Goal: Information Seeking & Learning: Find specific fact

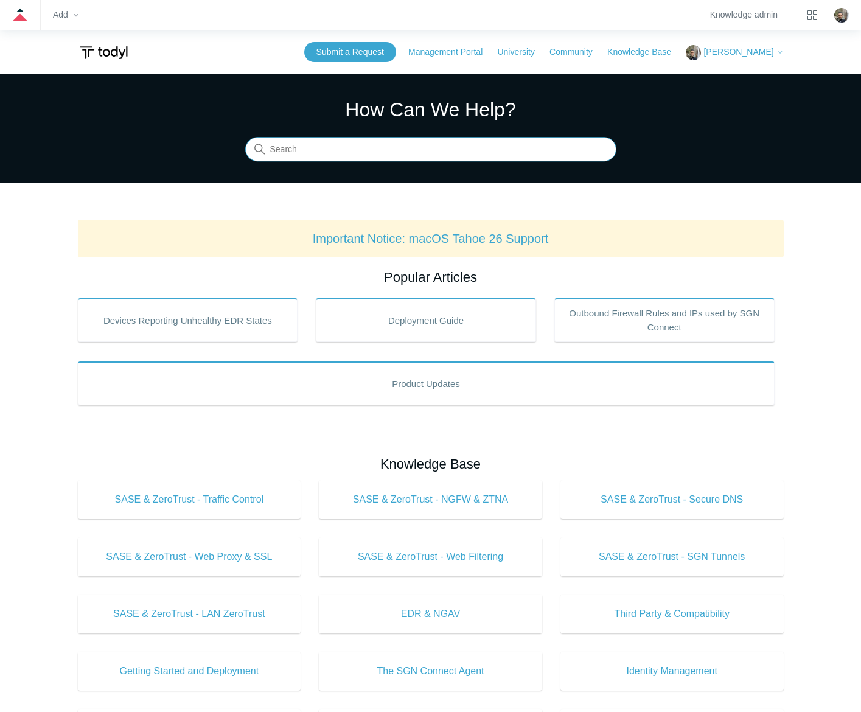
click at [493, 140] on input "Search" at bounding box center [430, 149] width 371 height 24
type input "maintenance key"
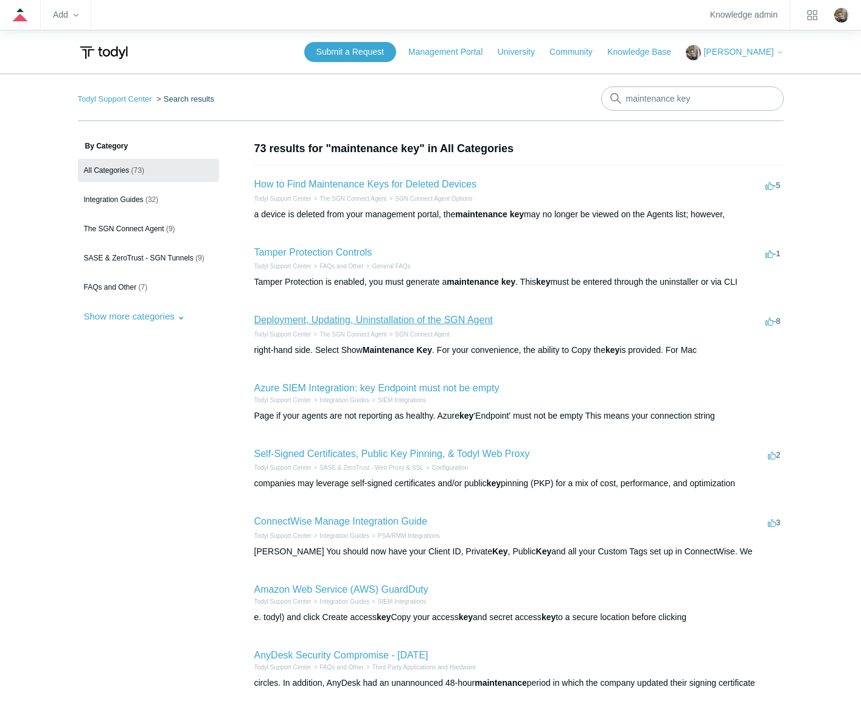
click at [367, 321] on link "Deployment, Updating, Uninstallation of the SGN Agent" at bounding box center [373, 319] width 238 height 10
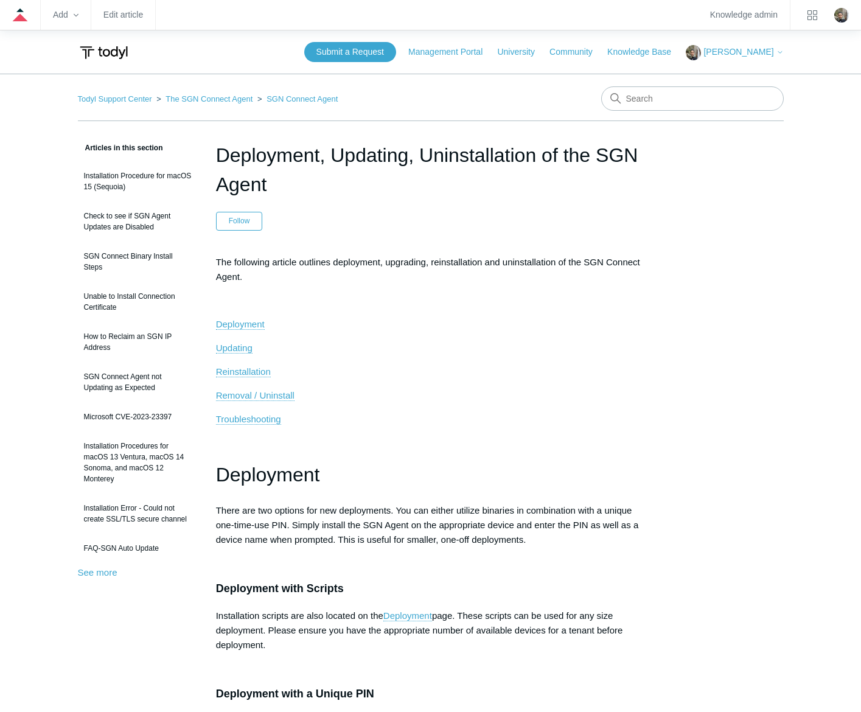
scroll to position [1365, 0]
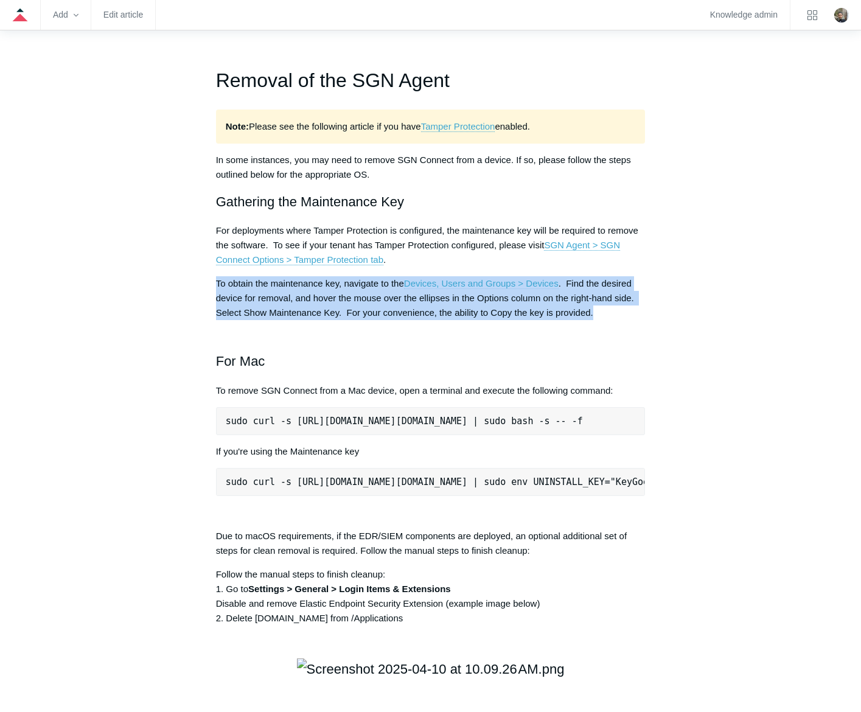
drag, startPoint x: 213, startPoint y: 457, endPoint x: 662, endPoint y: 491, distance: 450.2
click at [662, 491] on article "Deployment, Updating, Uninstallation of the SGN Agent Follow Not yet followed b…" at bounding box center [431, 468] width 466 height 3385
copy p "To obtain the maintenance key, navigate to the Devices, Users and Groups > Devi…"
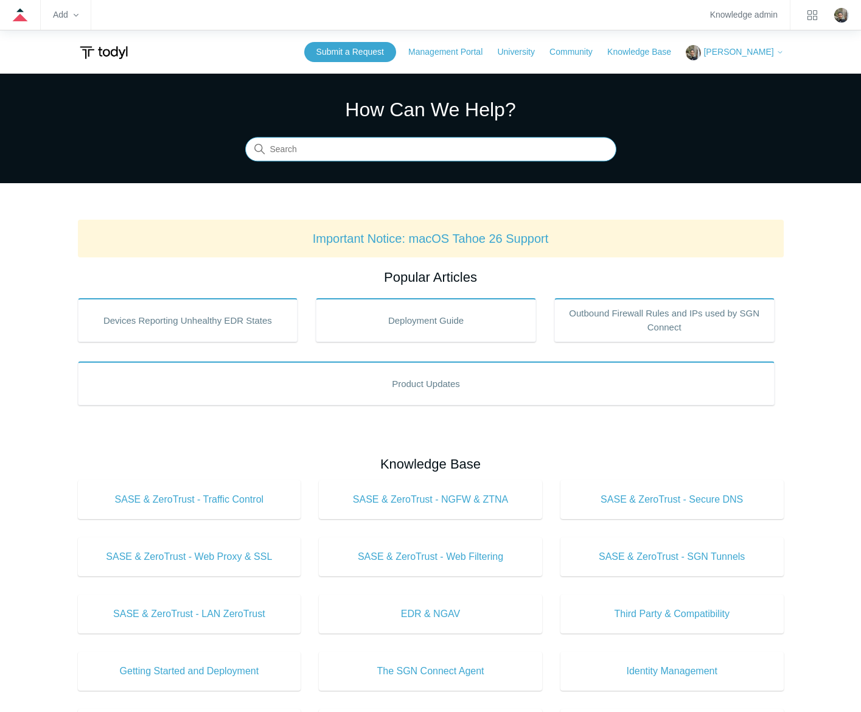
click at [412, 151] on input "Search" at bounding box center [430, 149] width 371 height 24
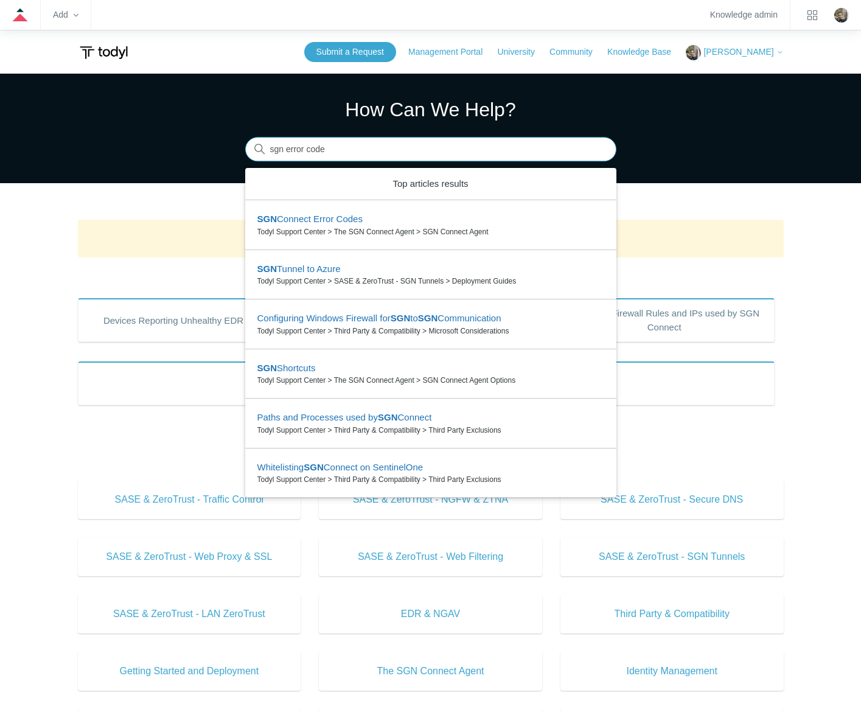
type input "sgn error codes"
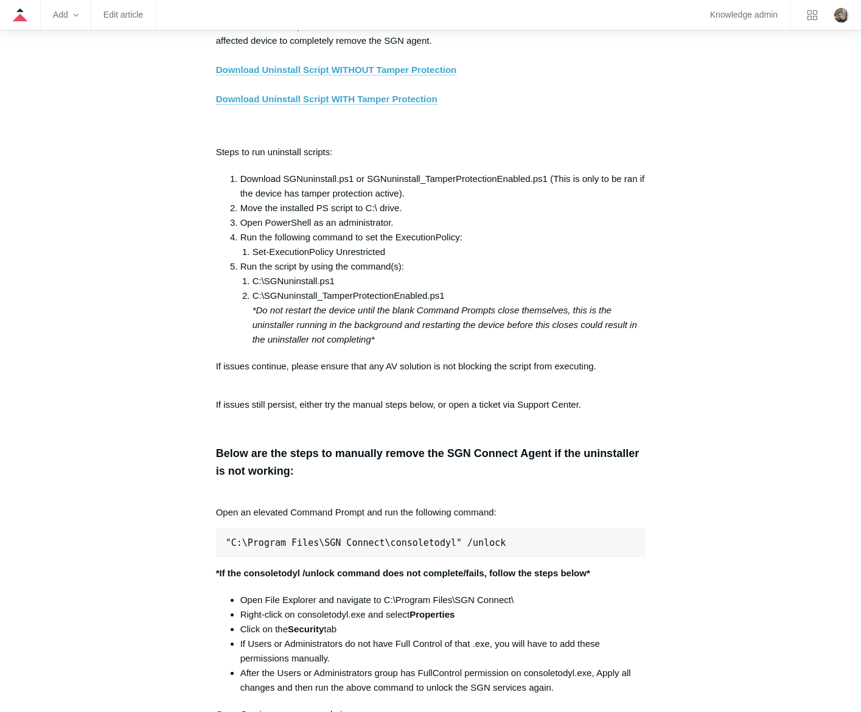
scroll to position [1946, 0]
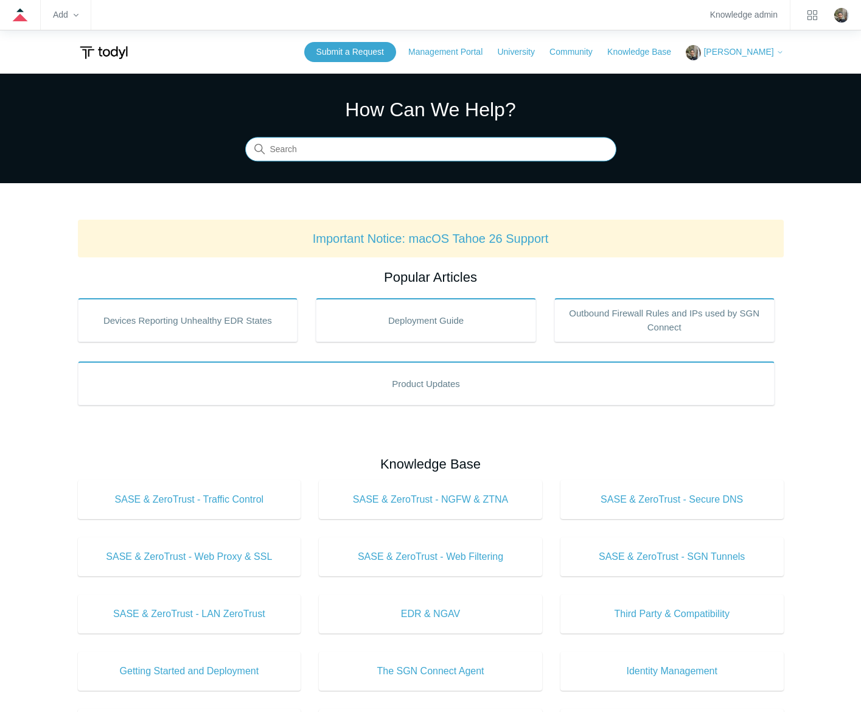
click at [392, 155] on input "Search" at bounding box center [430, 149] width 371 height 24
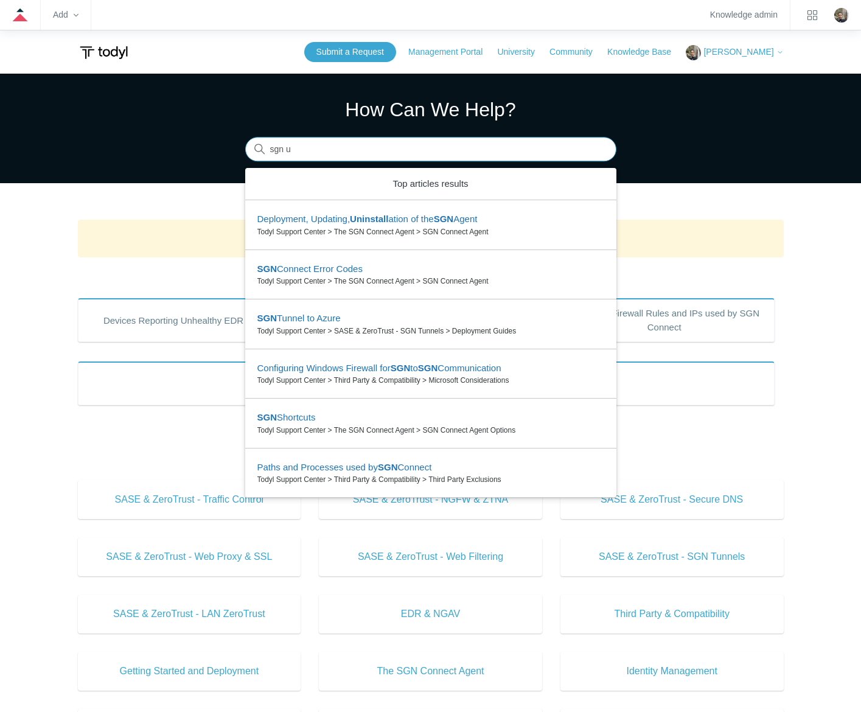
type input "sgn"
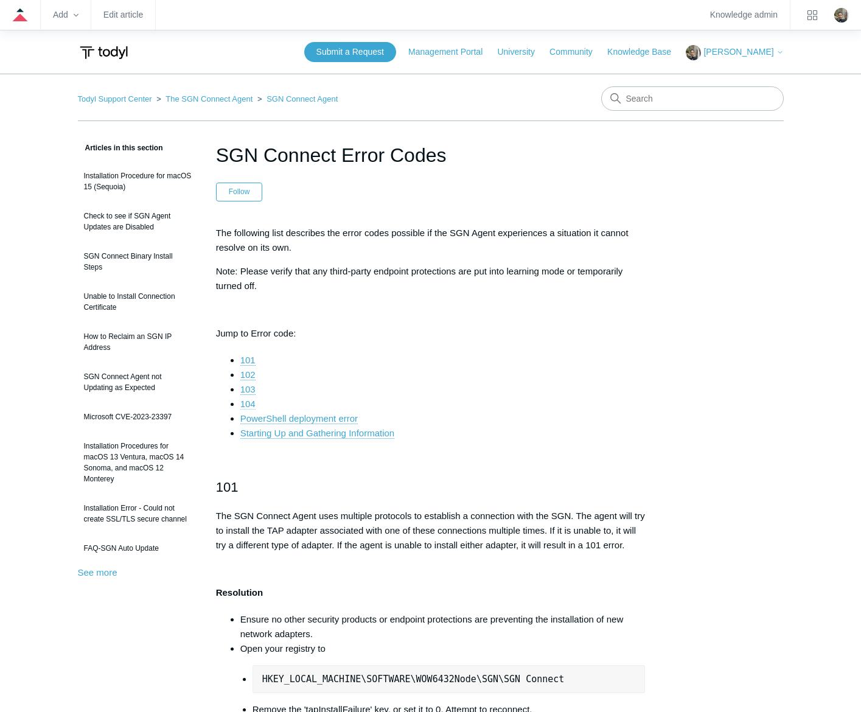
click at [249, 406] on link "104" at bounding box center [247, 403] width 15 height 11
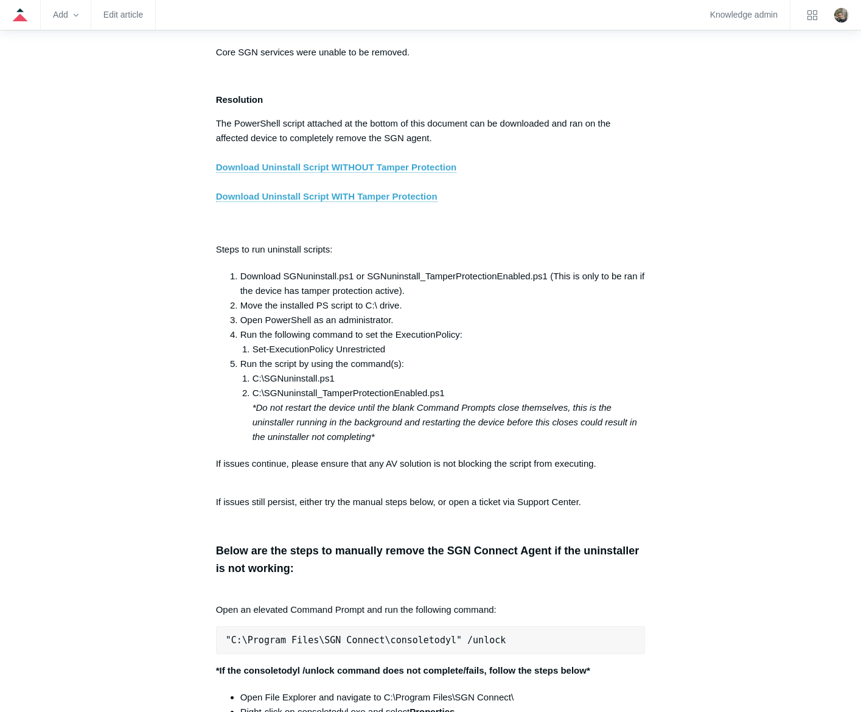
scroll to position [1949, 0]
